Goal: Task Accomplishment & Management: Manage account settings

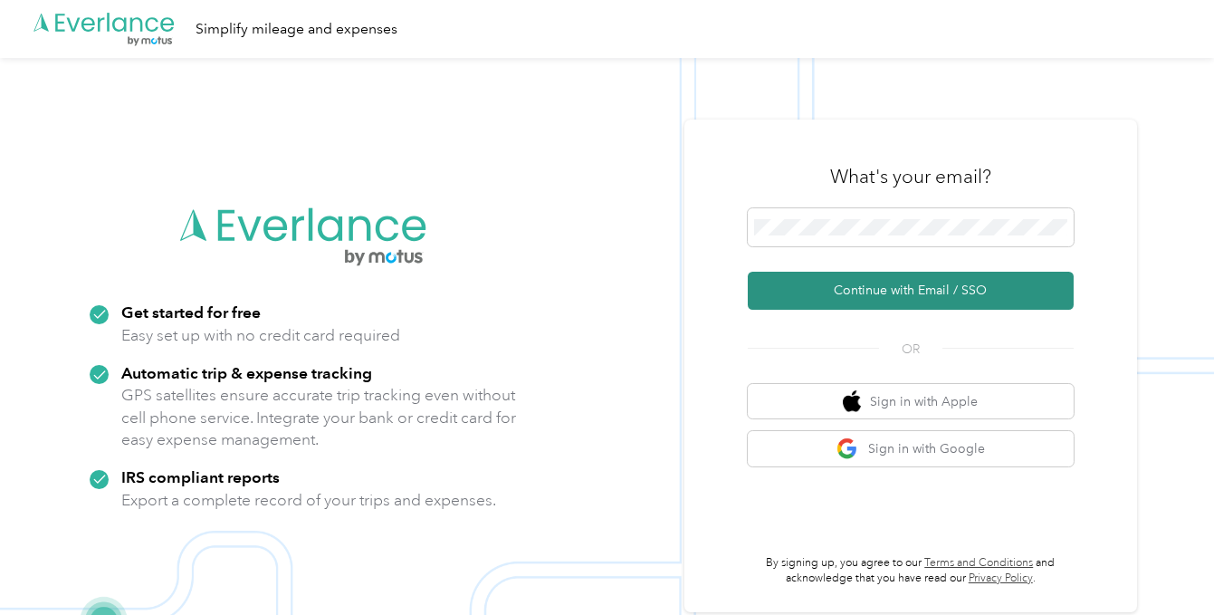
click at [829, 284] on button "Continue with Email / SSO" at bounding box center [911, 291] width 326 height 38
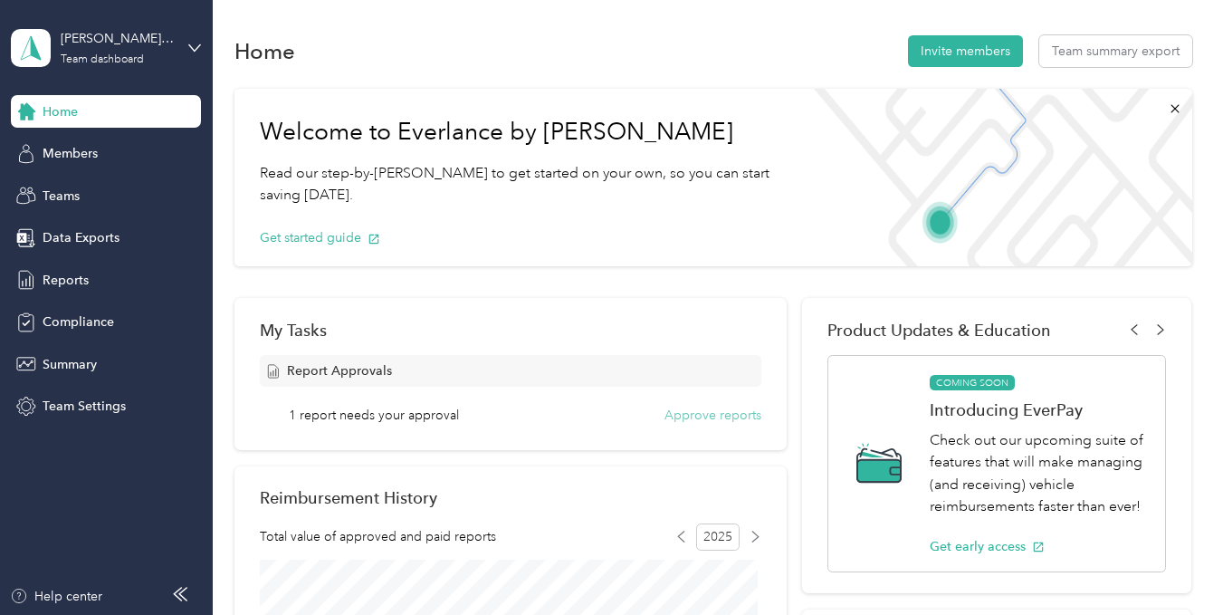
click at [682, 420] on button "Approve reports" at bounding box center [713, 415] width 97 height 19
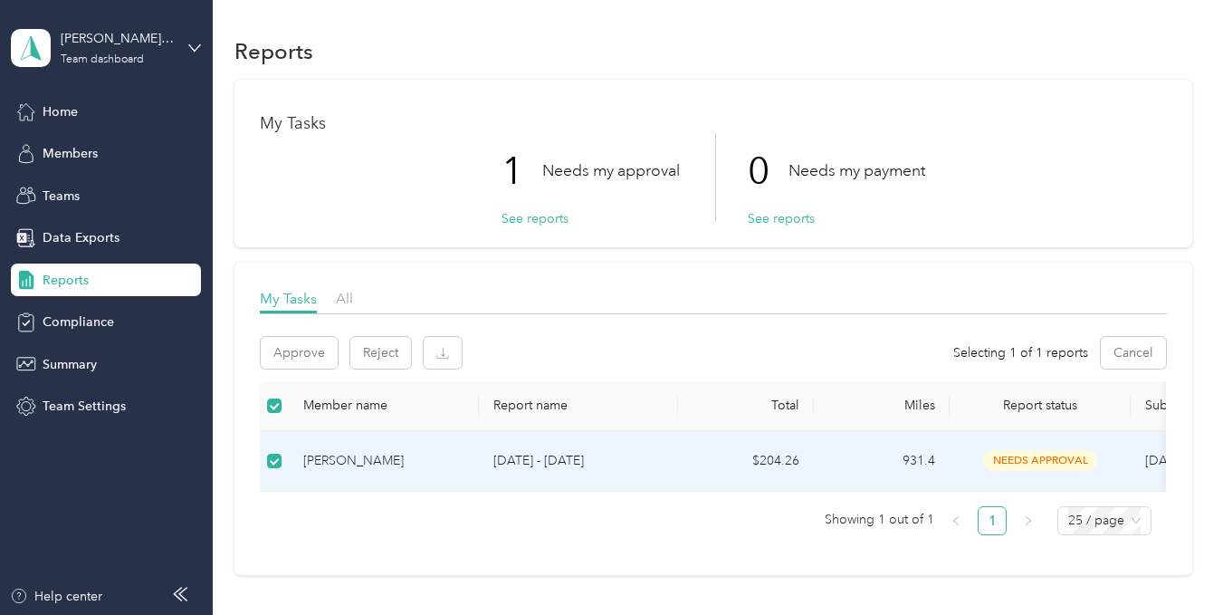
click at [522, 460] on p "[DATE] - [DATE]" at bounding box center [578, 461] width 170 height 20
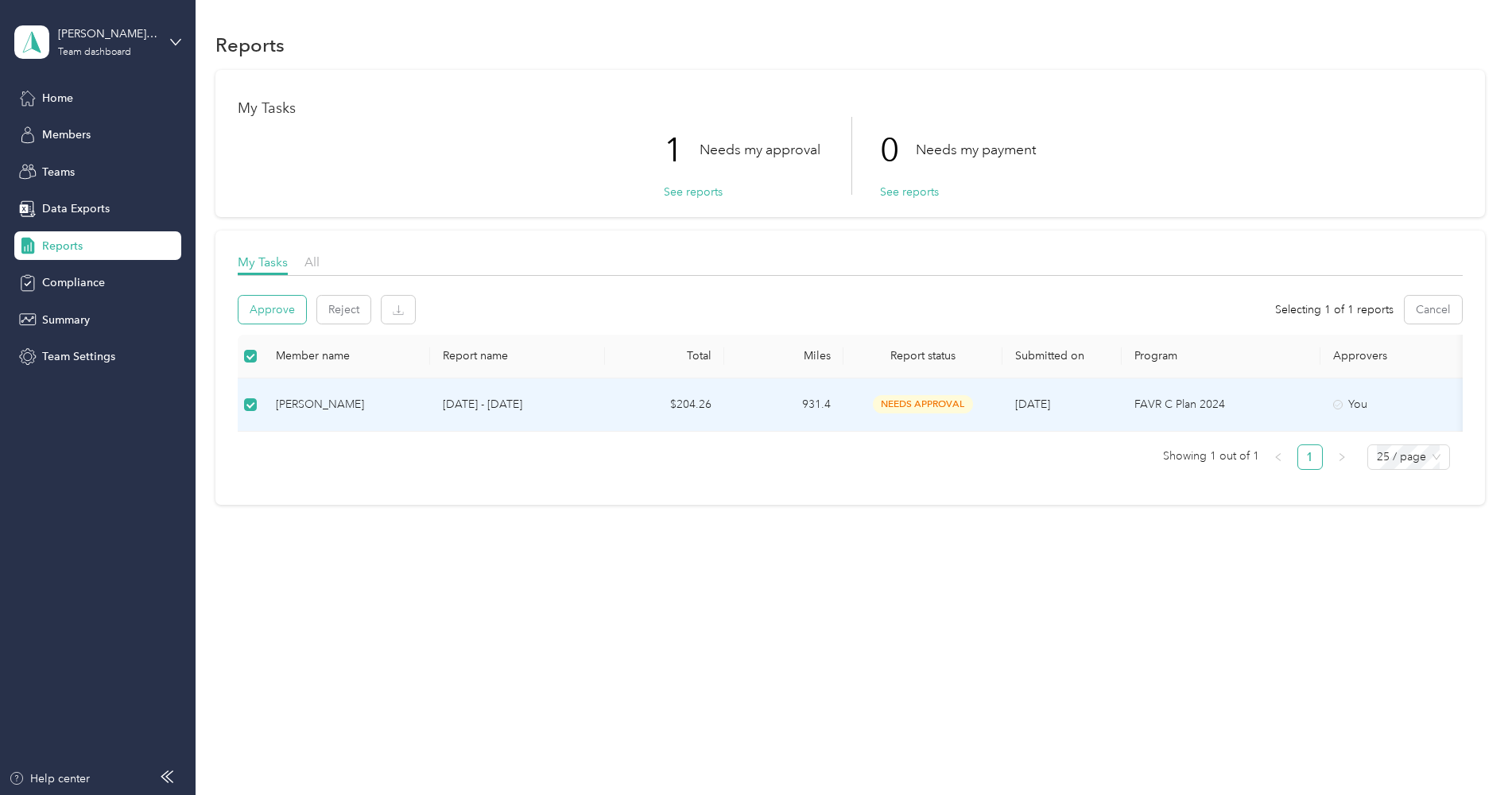
click at [273, 314] on button "Approve" at bounding box center [272, 310] width 68 height 28
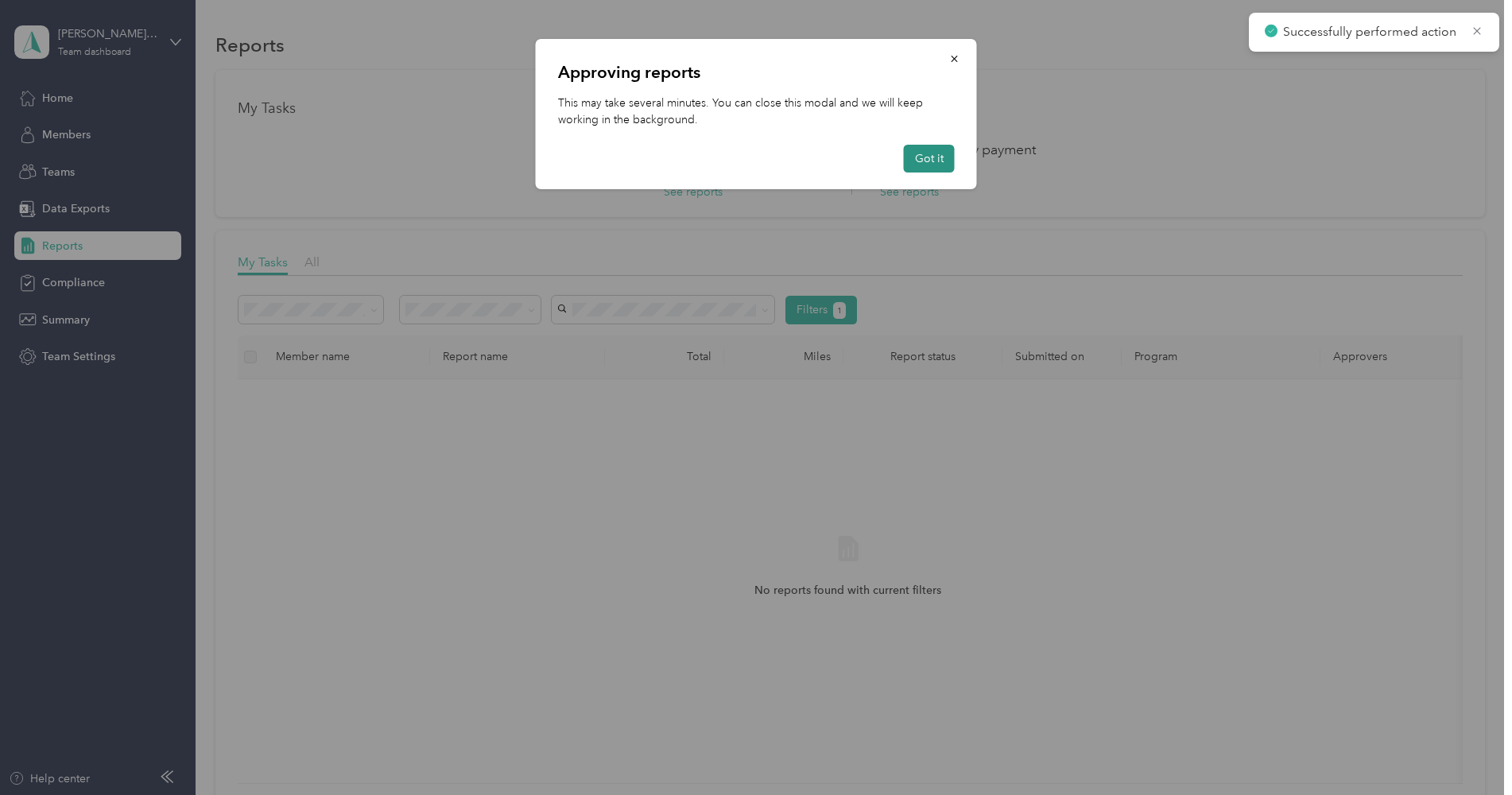
click at [919, 169] on button "Got it" at bounding box center [930, 159] width 51 height 28
